Goal: Navigation & Orientation: Find specific page/section

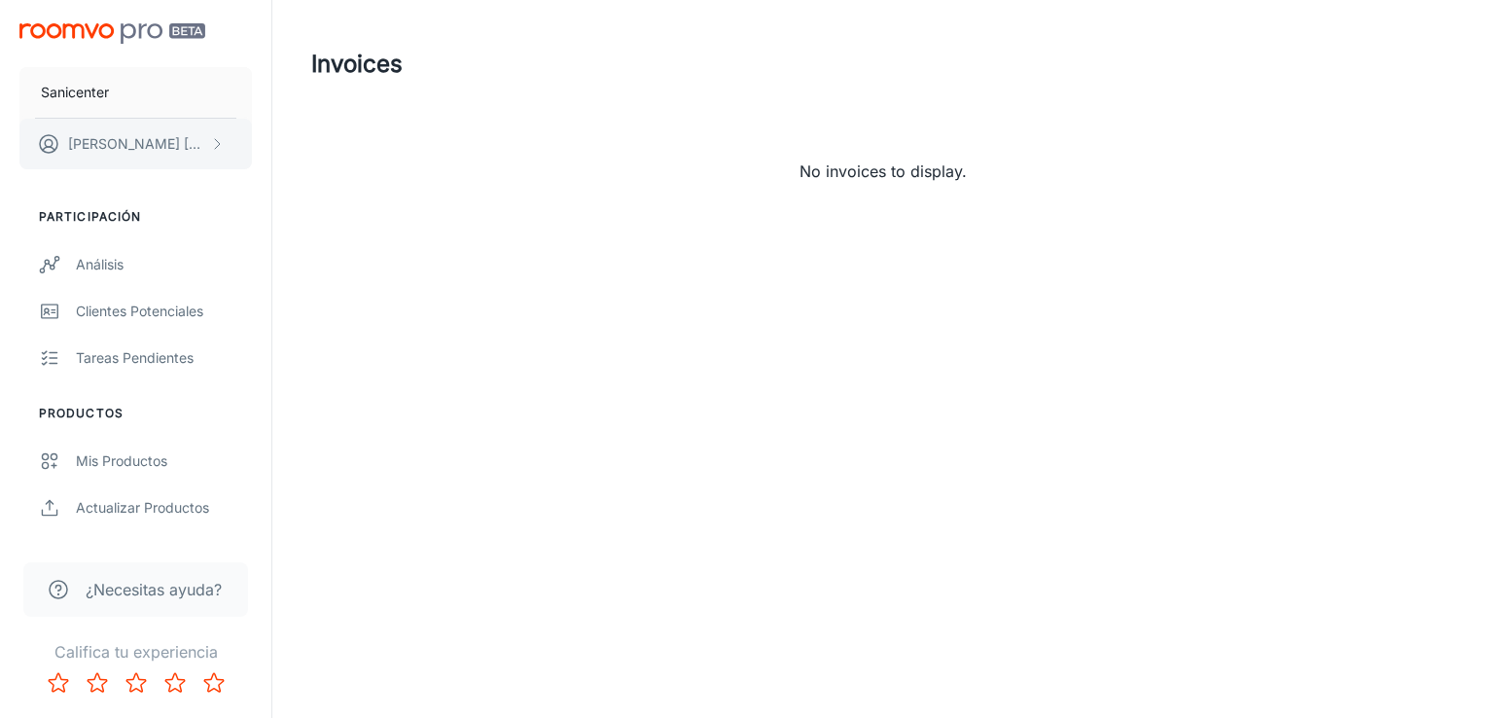
click at [156, 139] on p "[PERSON_NAME]" at bounding box center [136, 143] width 137 height 21
click at [197, 143] on div at bounding box center [747, 359] width 1494 height 718
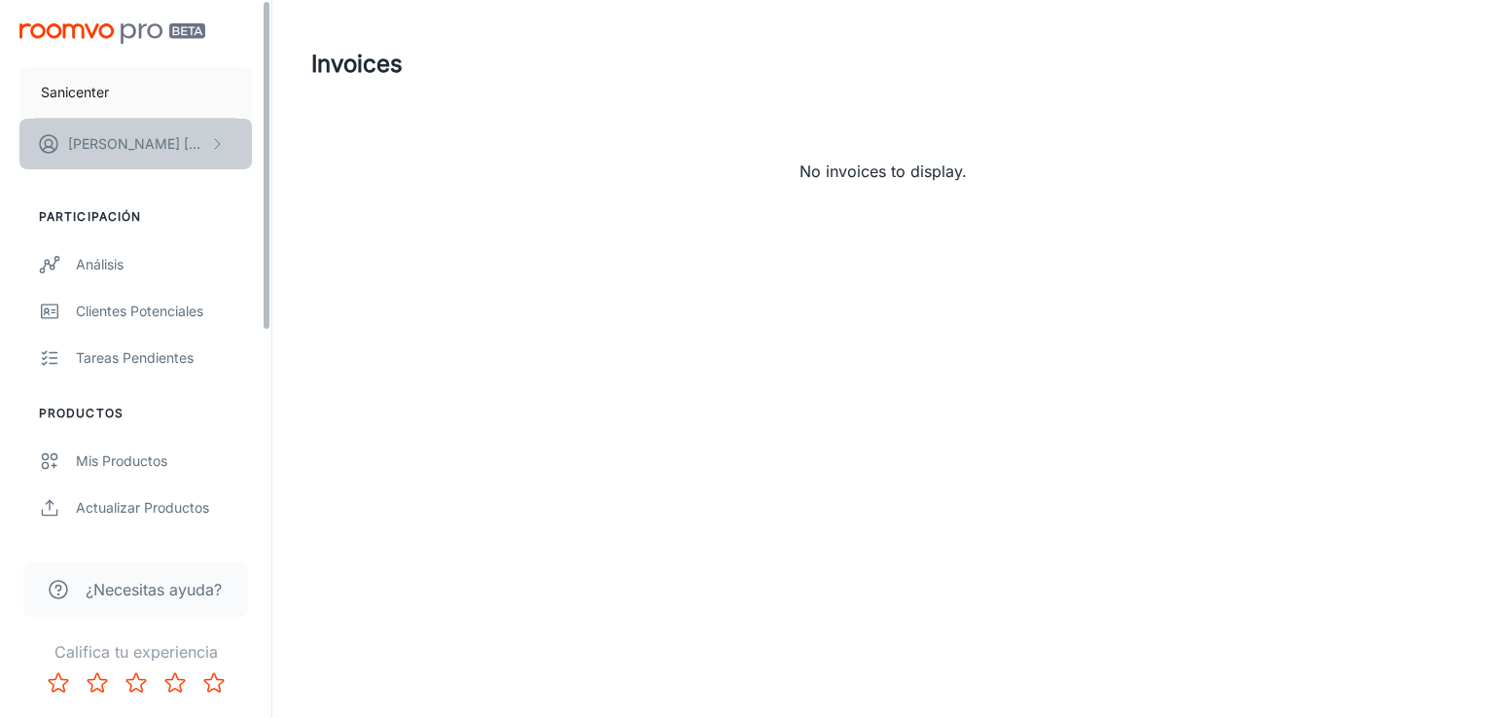
click at [217, 152] on button "Brigitte Moreno" at bounding box center [135, 144] width 233 height 51
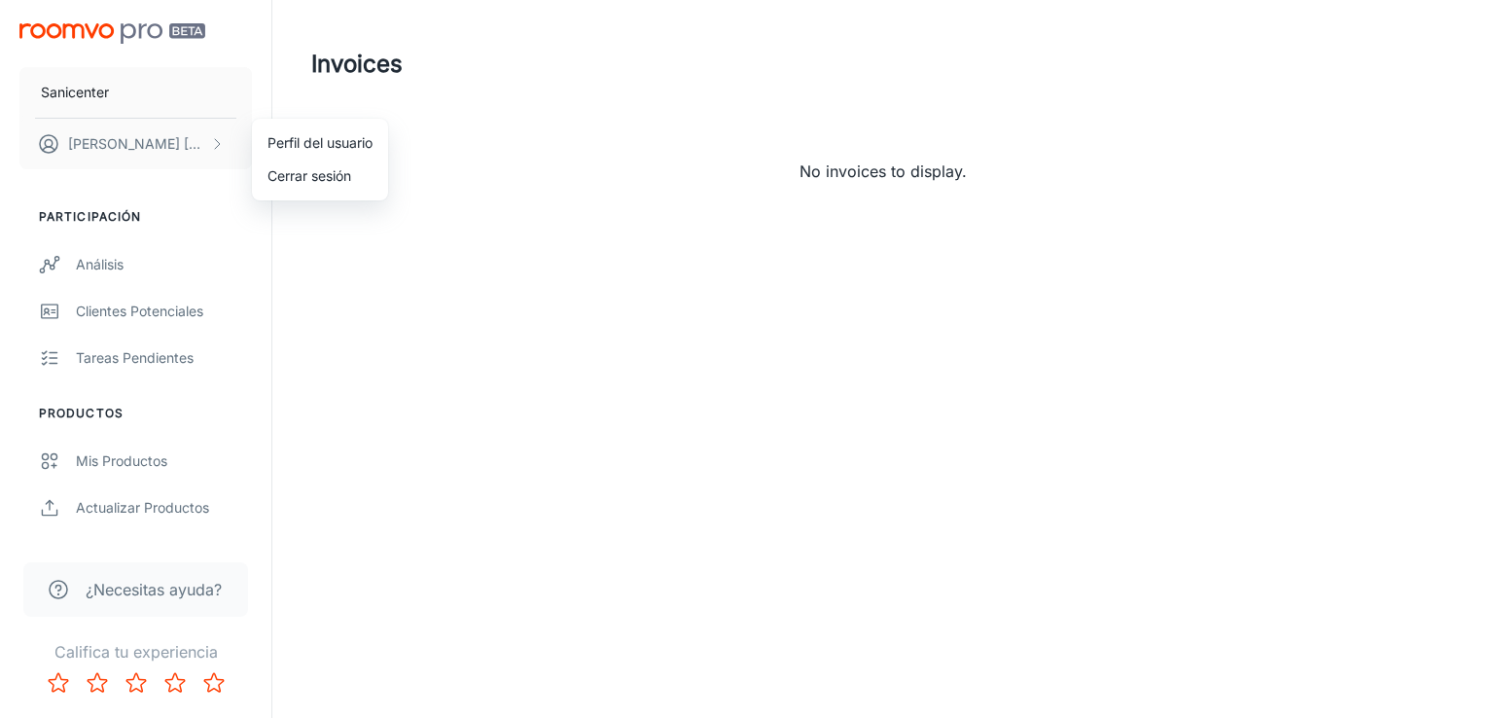
click at [155, 366] on div at bounding box center [747, 359] width 1494 height 718
click at [154, 366] on div "Tareas pendientes" at bounding box center [164, 357] width 176 height 21
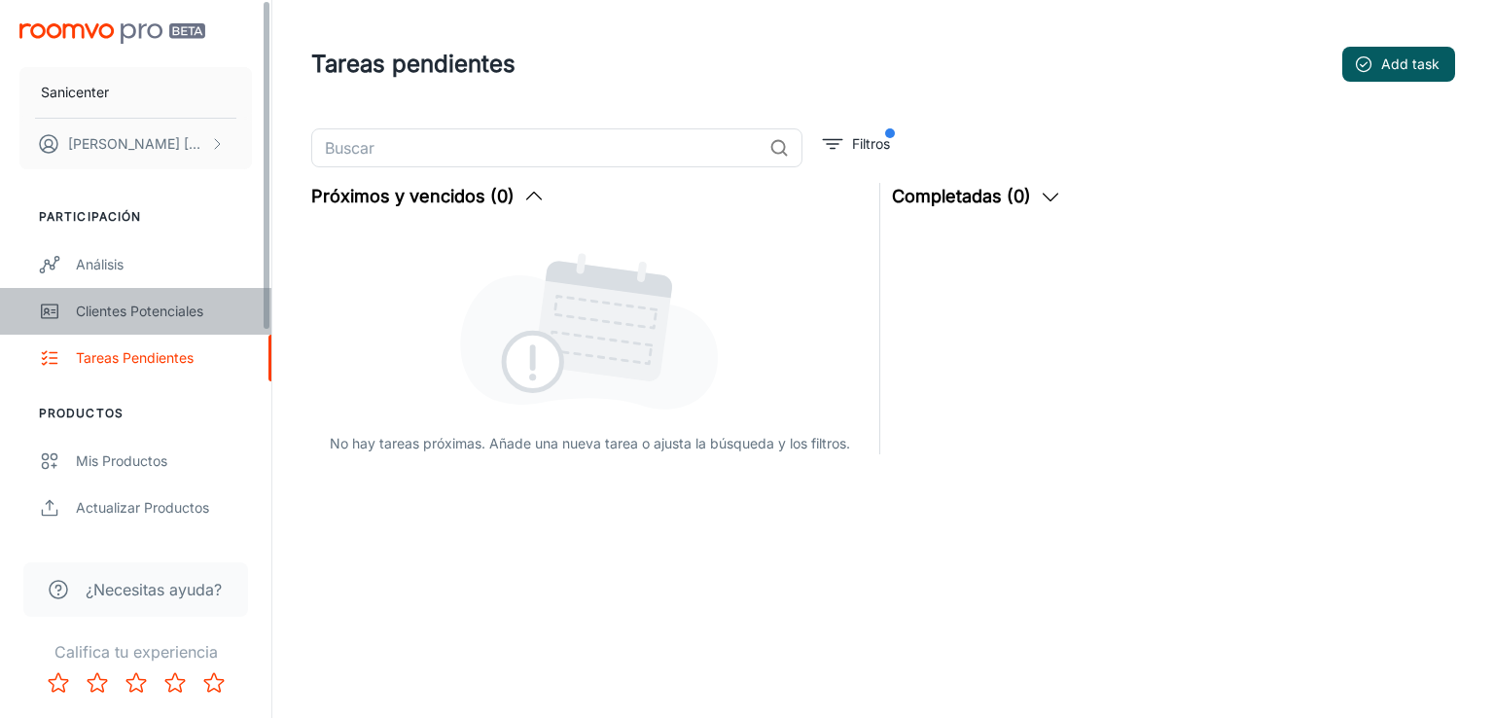
click at [187, 308] on div "Clientes potenciales" at bounding box center [164, 311] width 176 height 21
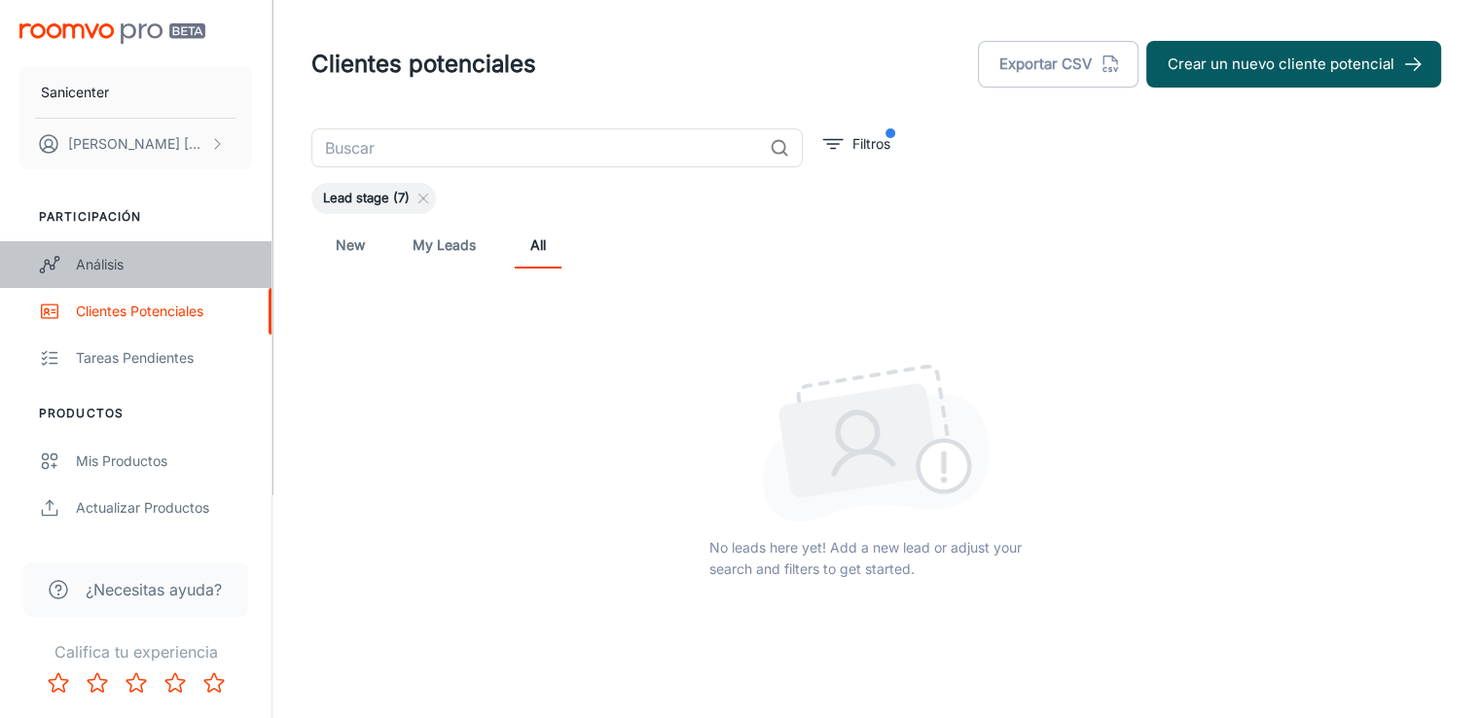
click at [161, 273] on div "Análisis" at bounding box center [164, 264] width 176 height 21
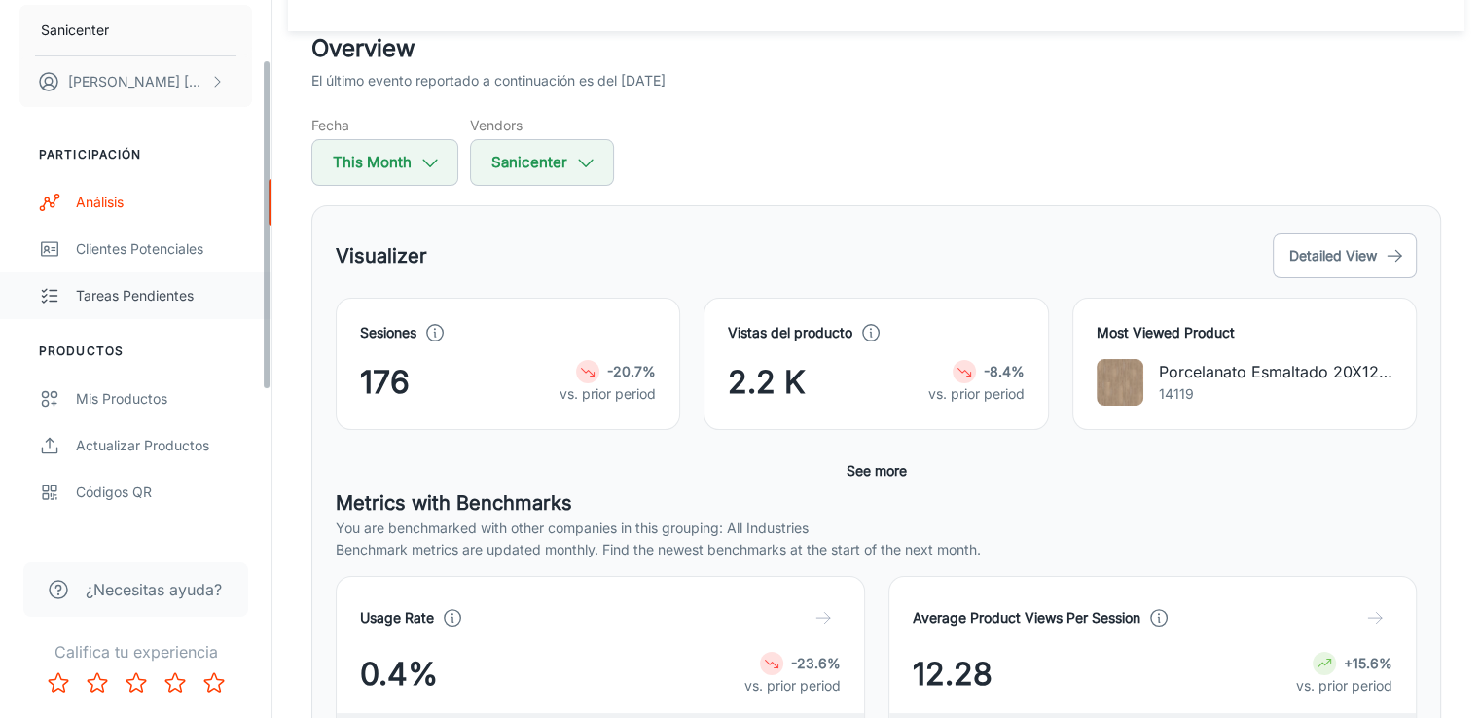
scroll to position [97, 0]
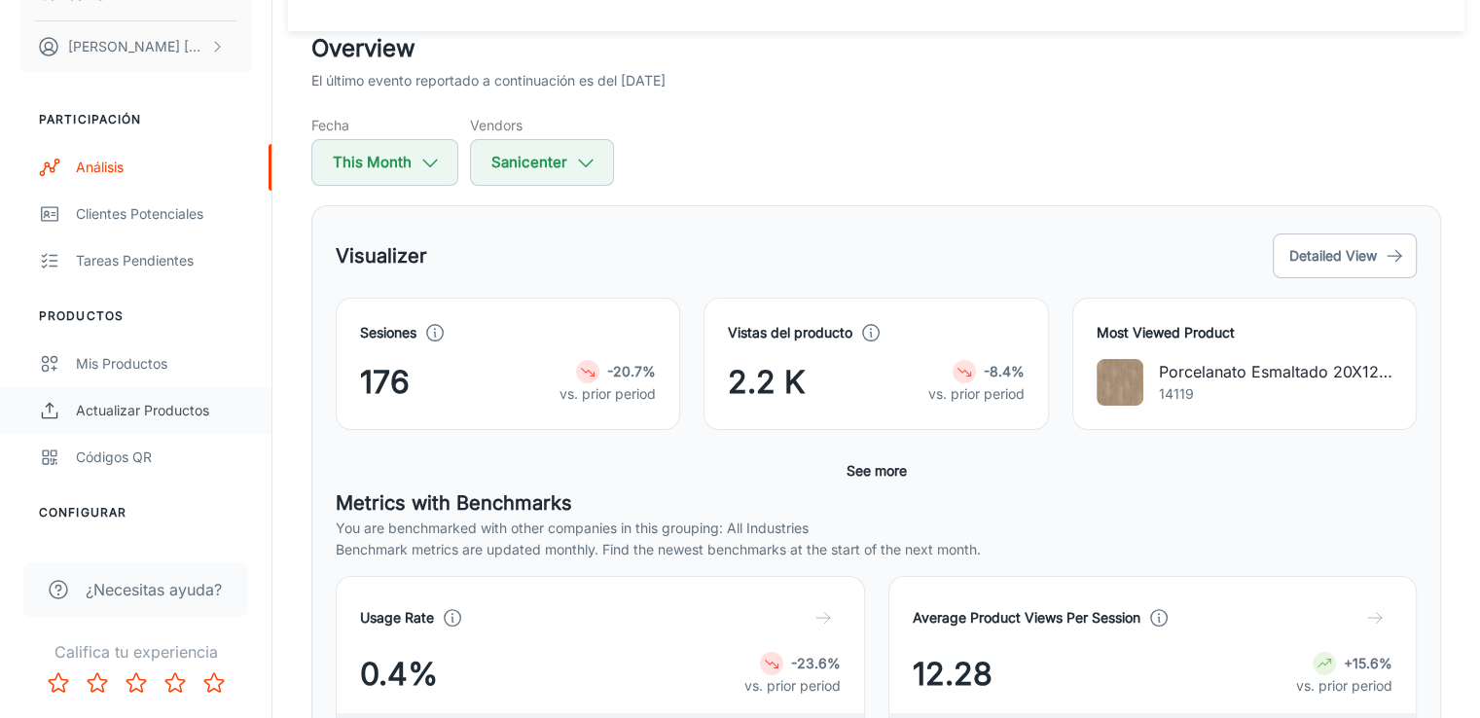
click at [163, 406] on div "Actualizar productos" at bounding box center [164, 410] width 176 height 21
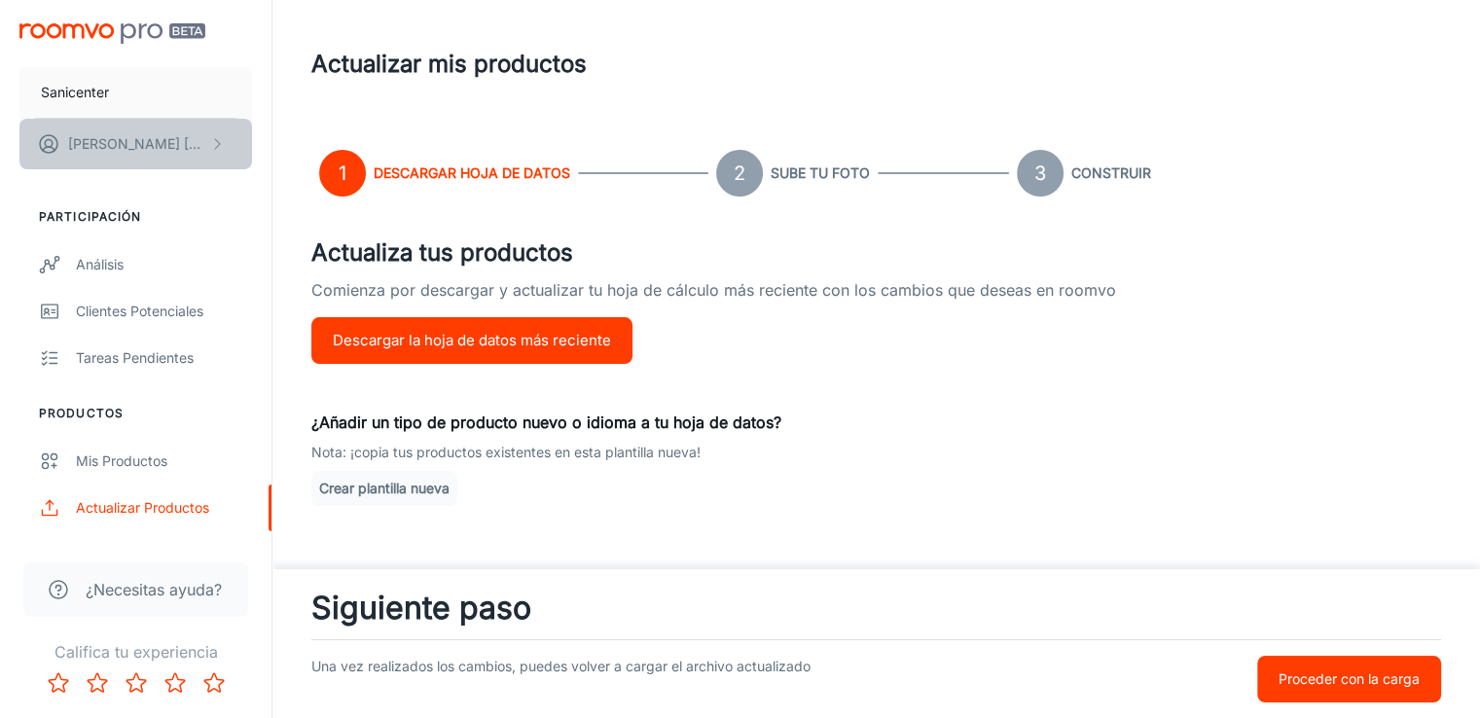
click at [166, 156] on button "Brigitte Moreno" at bounding box center [135, 144] width 233 height 51
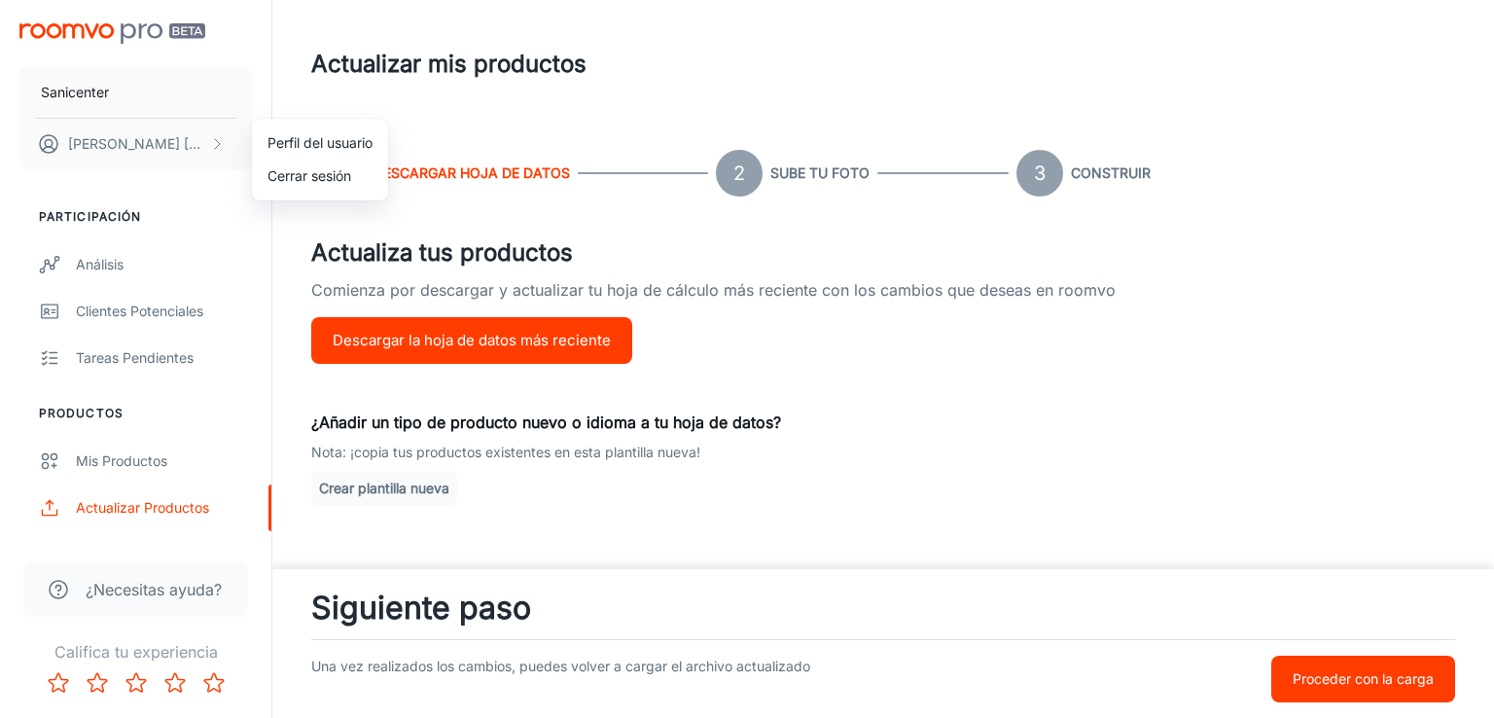
click at [309, 154] on li "Perfil del usuario" at bounding box center [320, 142] width 136 height 33
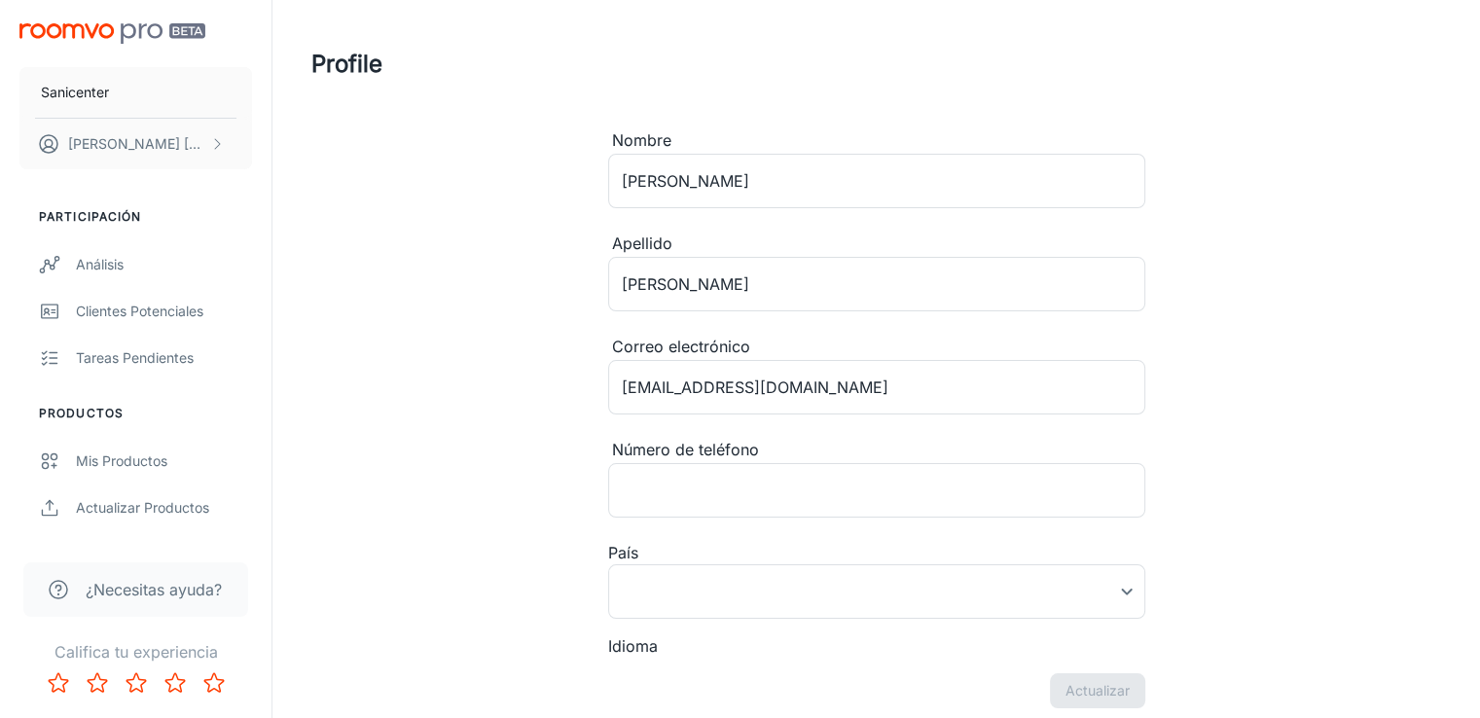
type input "Perú"
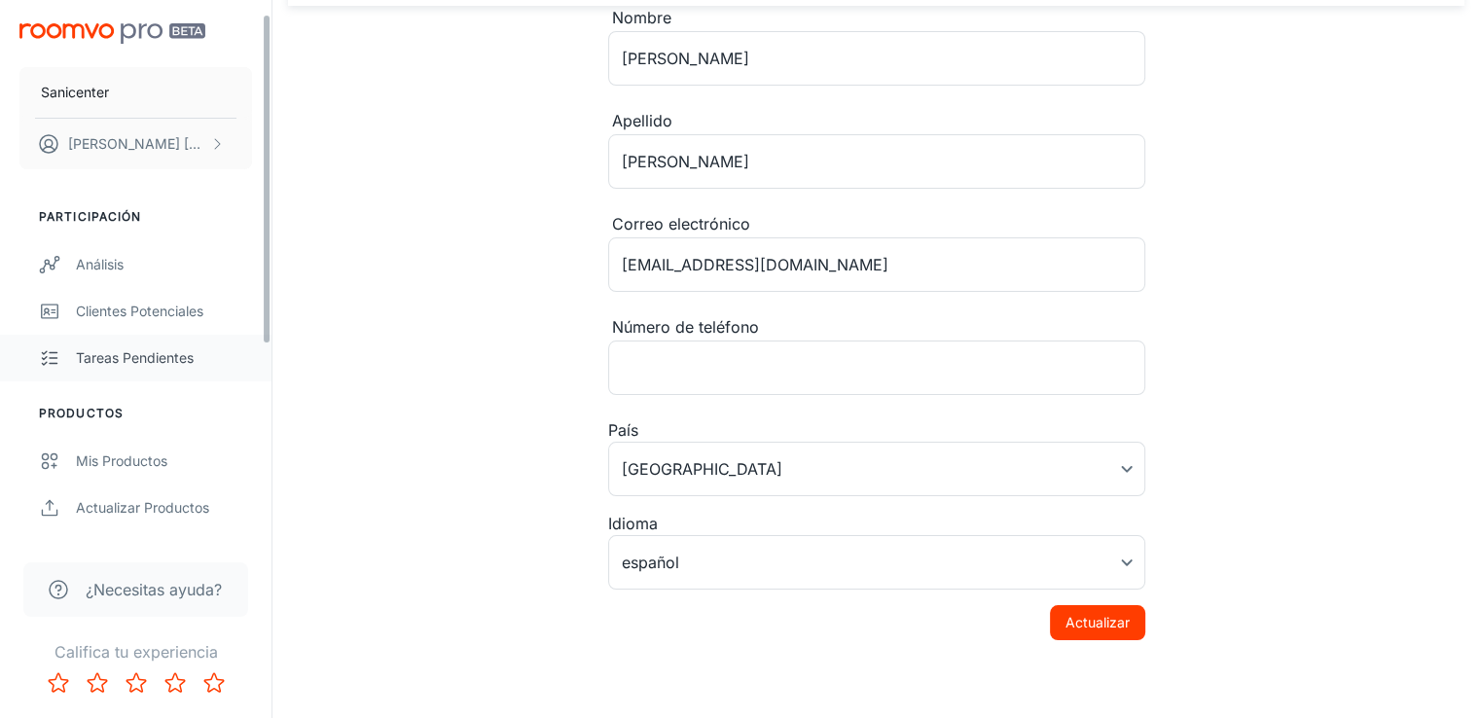
scroll to position [97, 0]
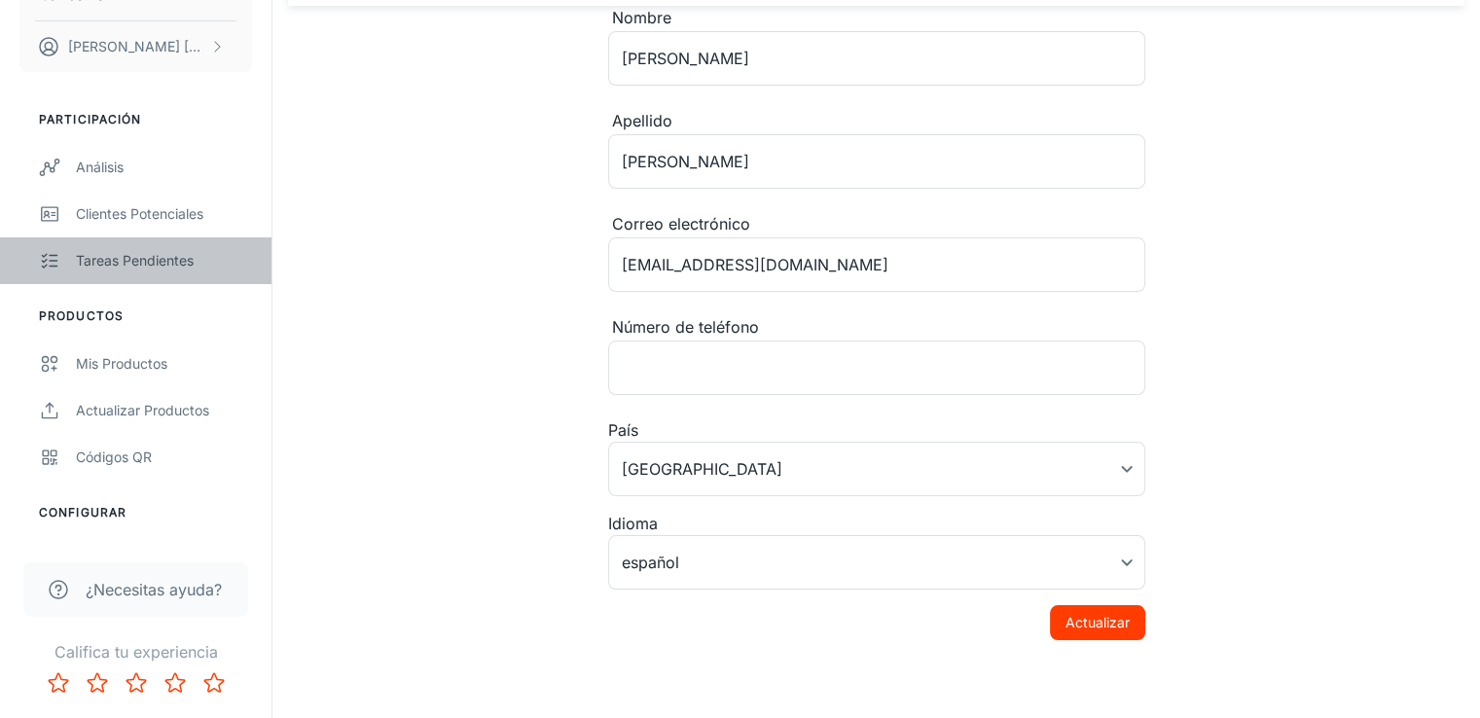
click at [130, 275] on link "Tareas pendientes" at bounding box center [135, 260] width 271 height 47
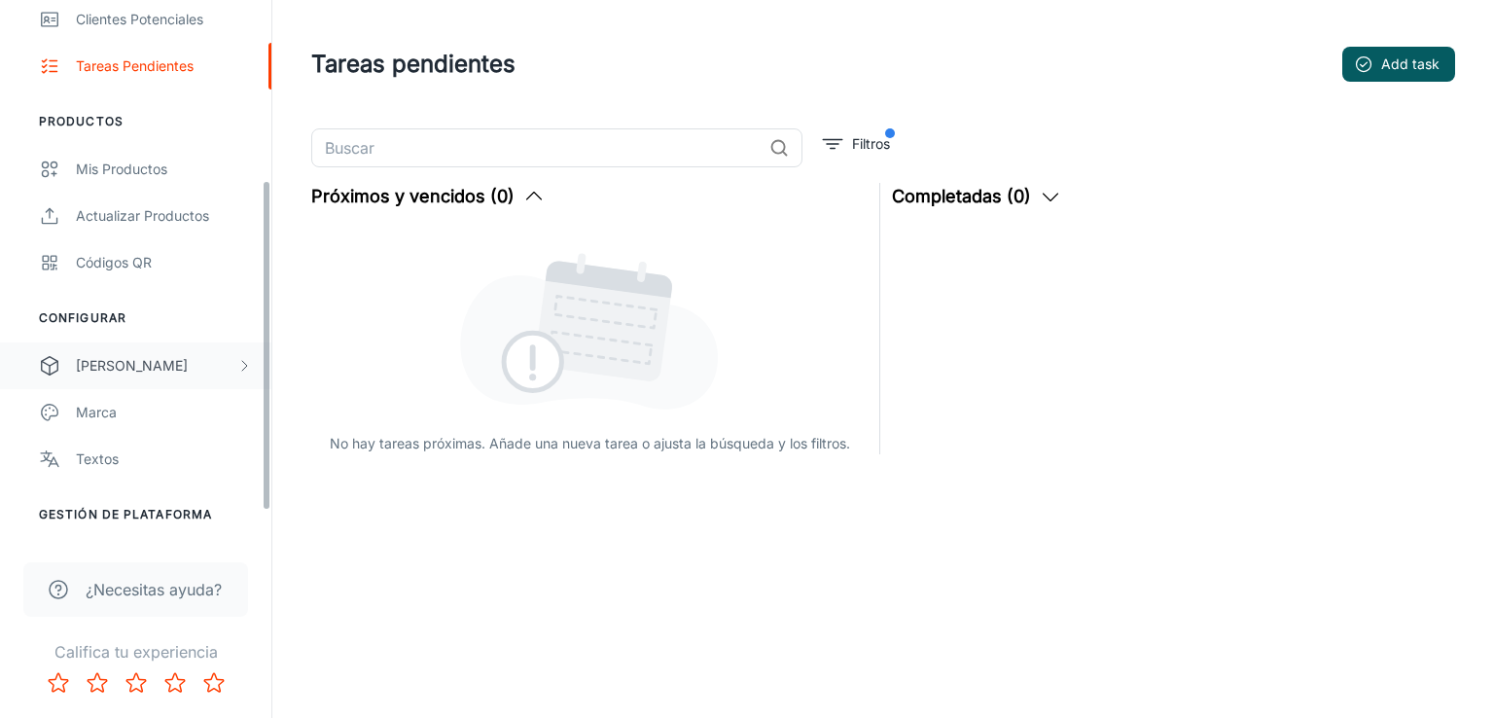
scroll to position [339, 0]
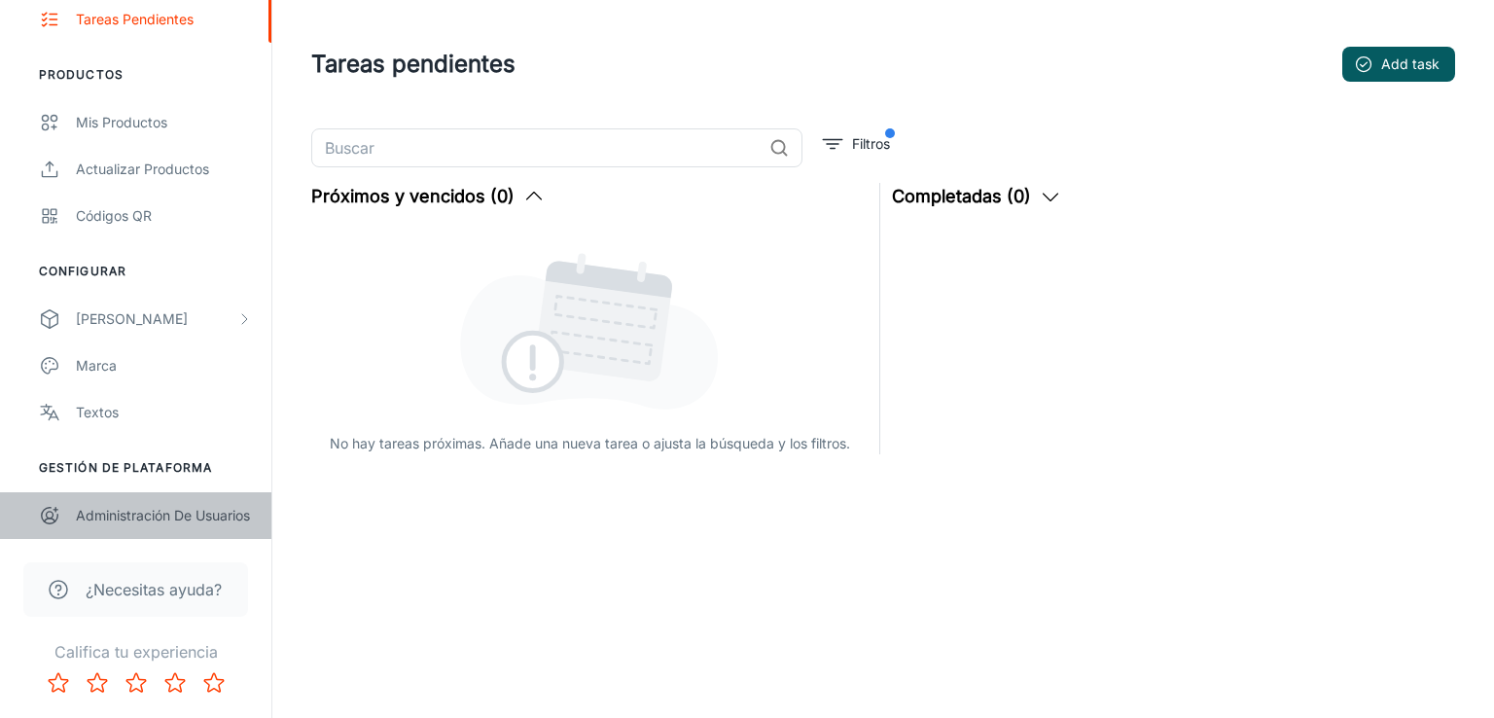
click at [109, 506] on div "Administración de usuarios" at bounding box center [164, 515] width 176 height 21
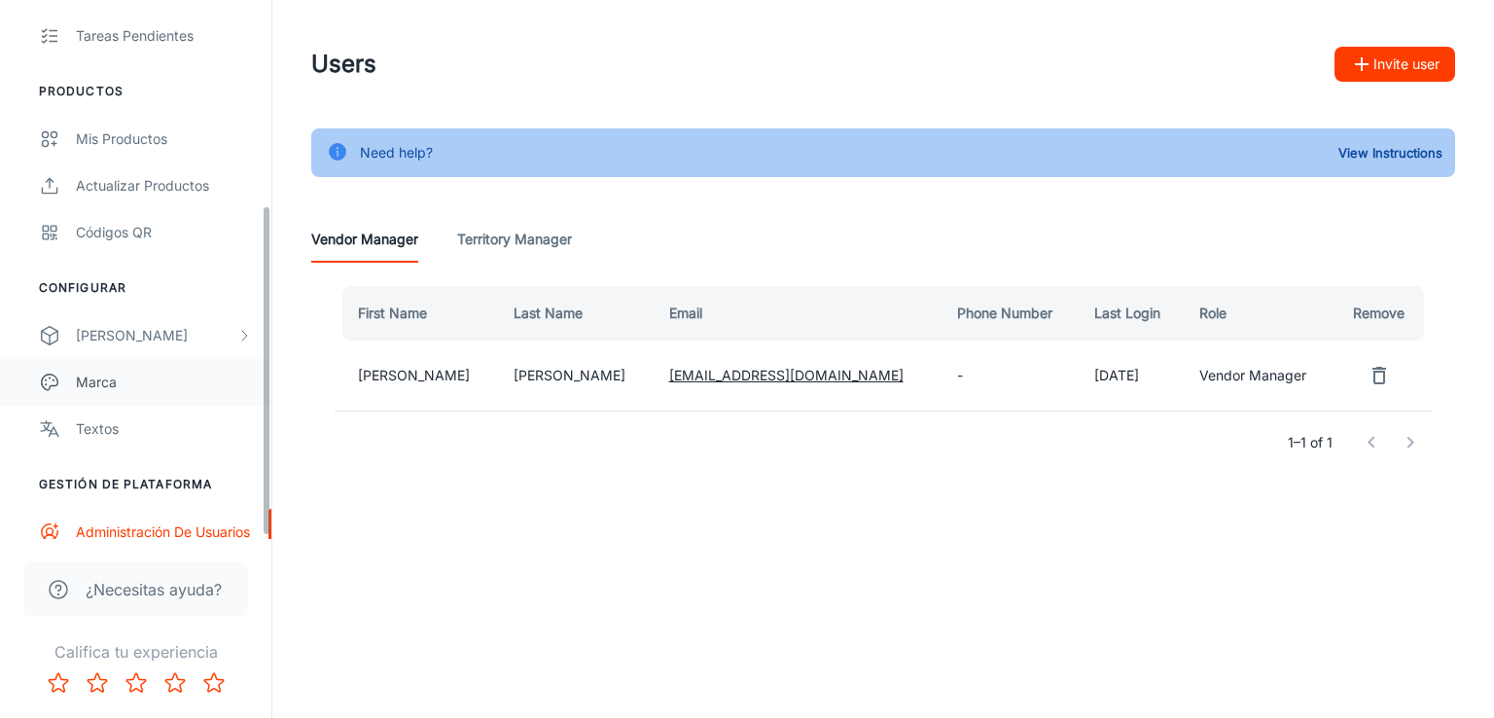
scroll to position [339, 0]
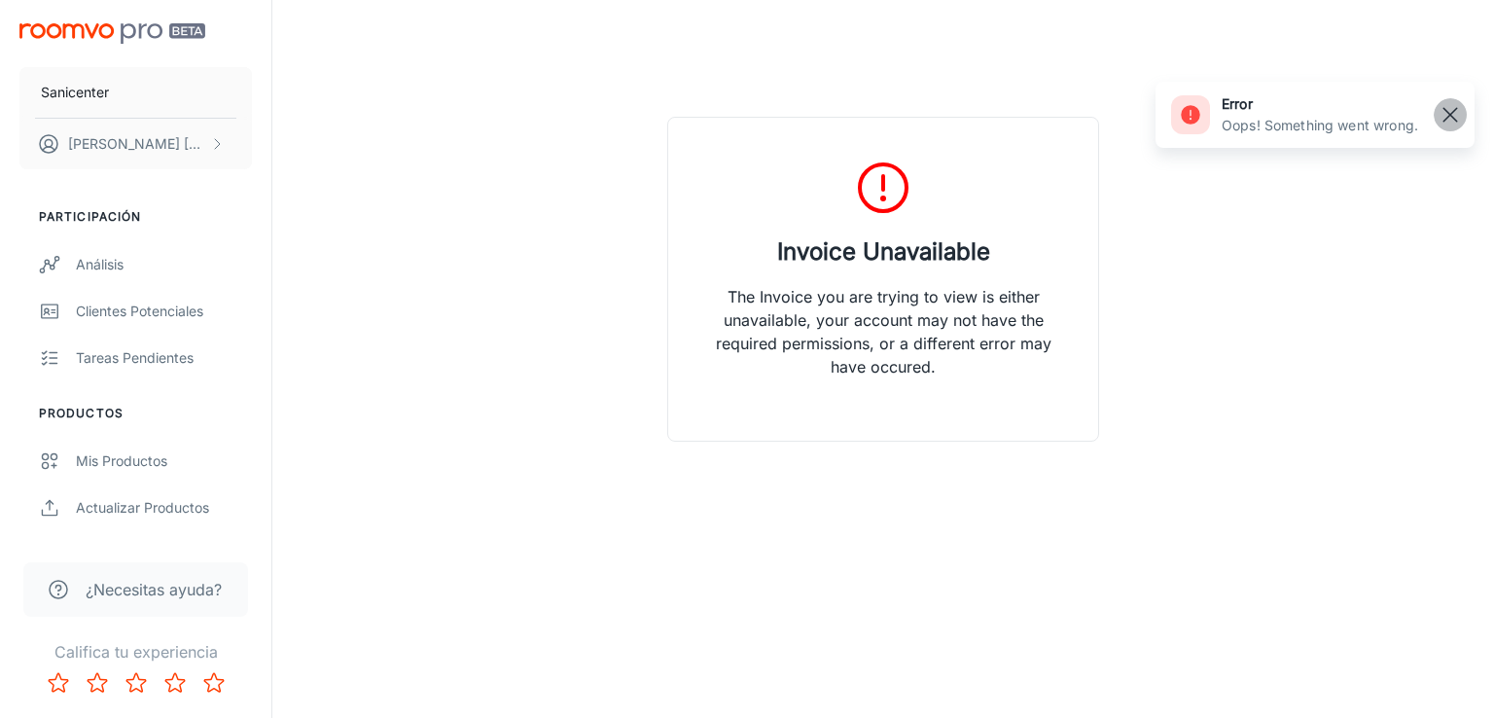
click at [1454, 114] on rect "button" at bounding box center [1450, 114] width 23 height 23
